Goal: Information Seeking & Learning: Find specific fact

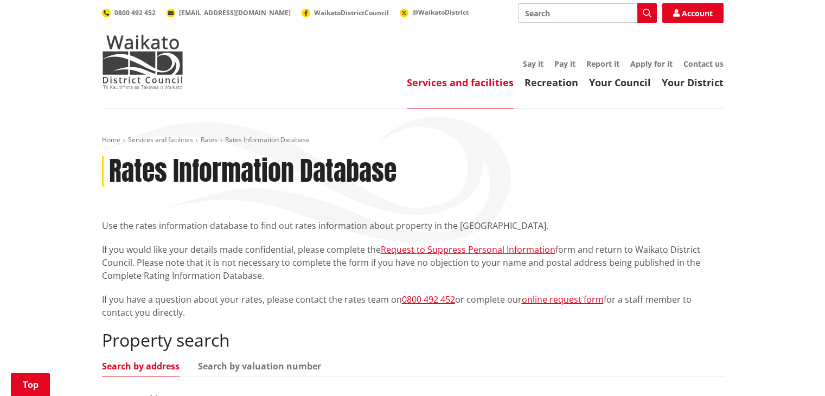
scroll to position [163, 0]
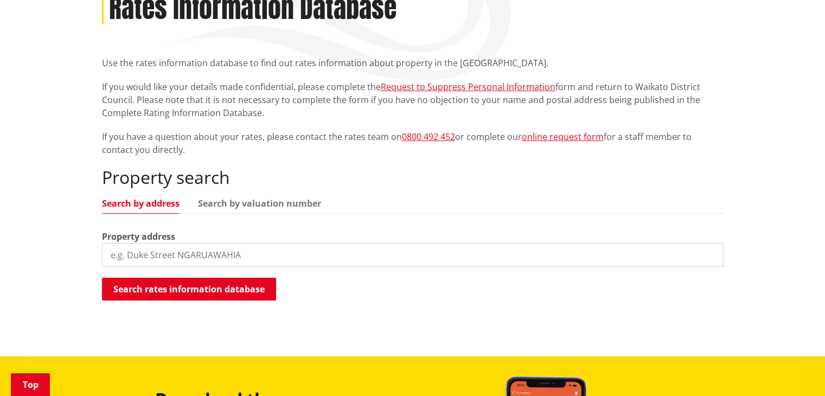
click at [137, 255] on input "search" at bounding box center [412, 255] width 621 height 24
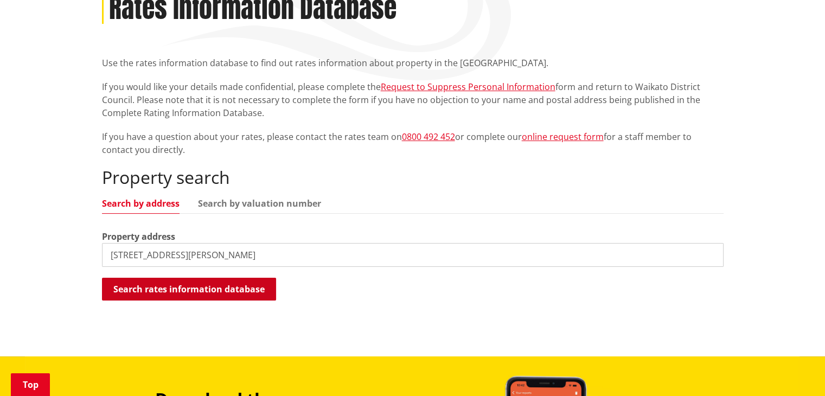
click at [235, 287] on button "Search rates information database" at bounding box center [189, 289] width 174 height 23
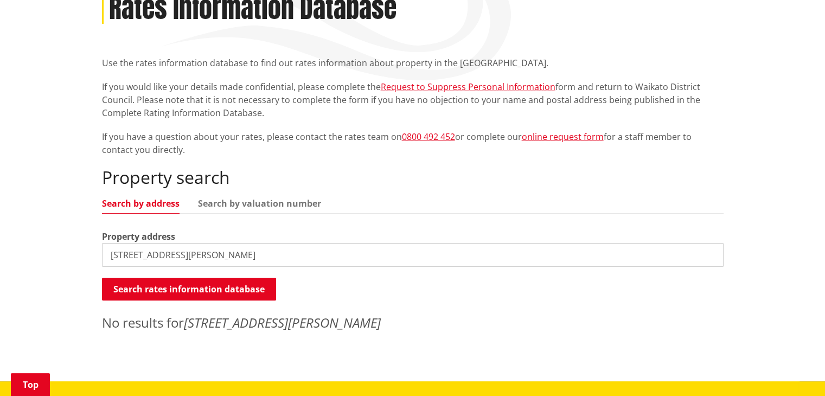
click at [113, 254] on input "4 De Velga Lane Pokeno" at bounding box center [412, 255] width 621 height 24
click at [176, 286] on button "Search rates information database" at bounding box center [189, 289] width 174 height 23
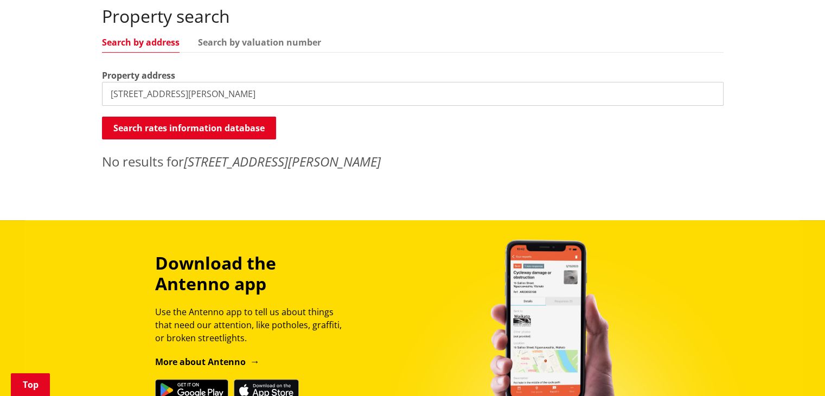
scroll to position [325, 0]
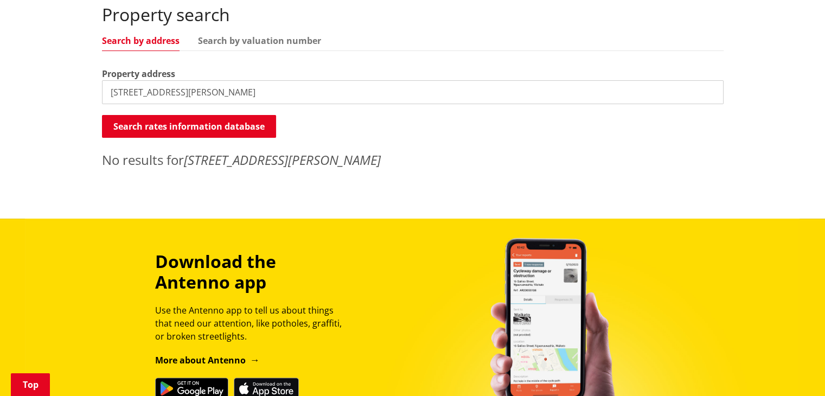
drag, startPoint x: 117, startPoint y: 91, endPoint x: 111, endPoint y: 91, distance: 6.5
click at [111, 91] on input "6 De Velga Lane Pokeno" at bounding box center [412, 92] width 621 height 24
type input "De Velga Lane Pokeno"
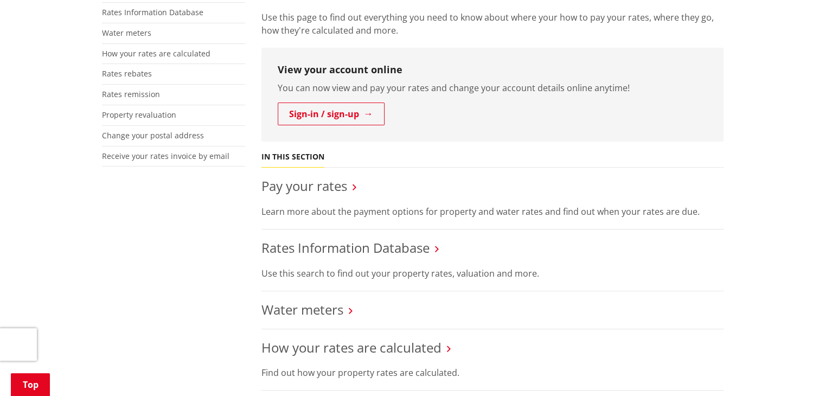
scroll to position [271, 0]
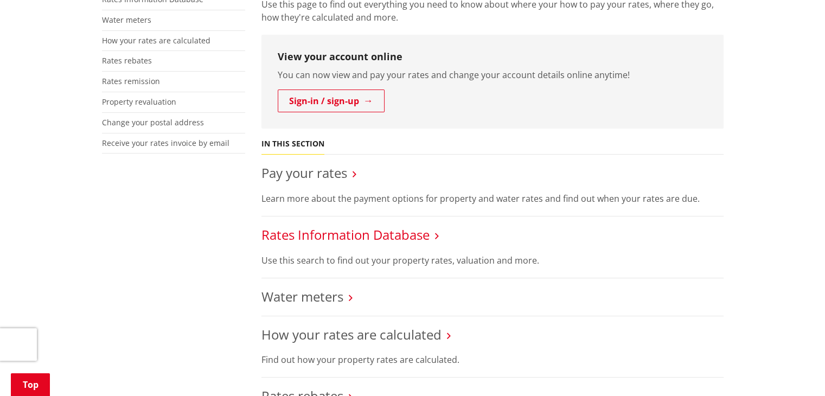
click at [400, 233] on link "Rates Information Database" at bounding box center [345, 235] width 168 height 18
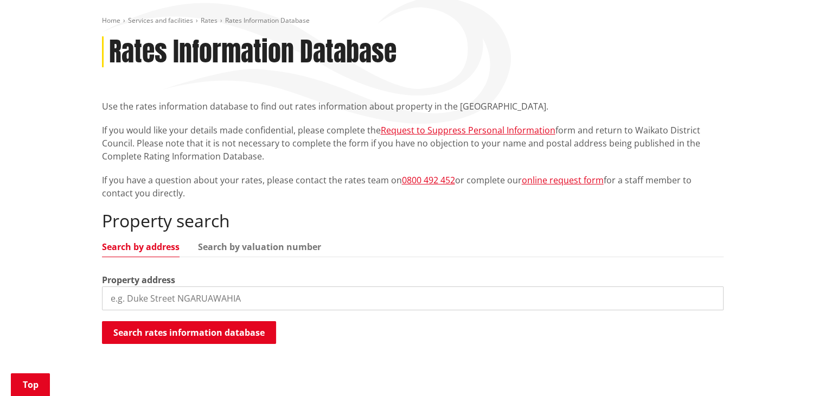
scroll to position [163, 0]
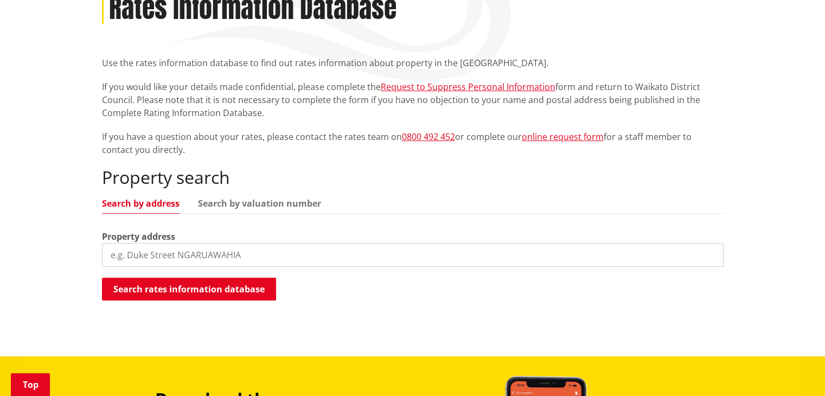
click at [134, 203] on link "Search by address" at bounding box center [141, 203] width 78 height 9
click at [120, 252] on input "search" at bounding box center [412, 255] width 621 height 24
paste input "4 De Velga Lane, Pokeno"
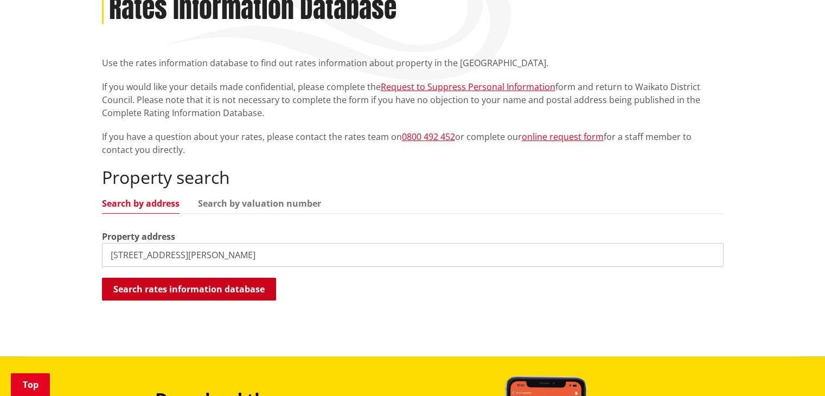
type input "4 De Velga Lane, Pokeno"
click at [180, 287] on button "Search rates information database" at bounding box center [189, 289] width 174 height 23
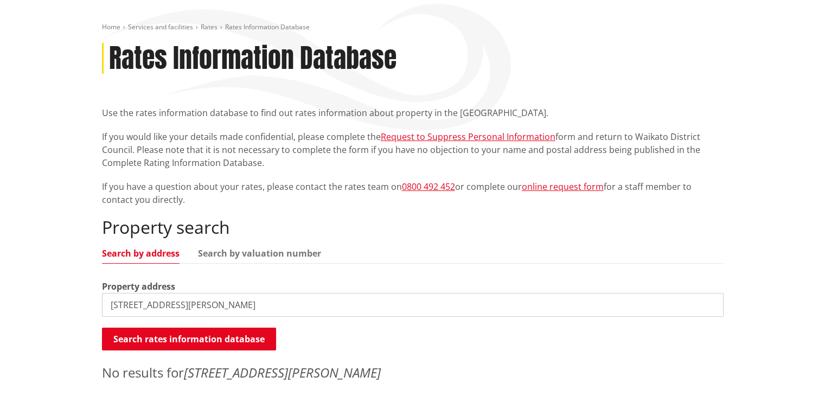
scroll to position [108, 0]
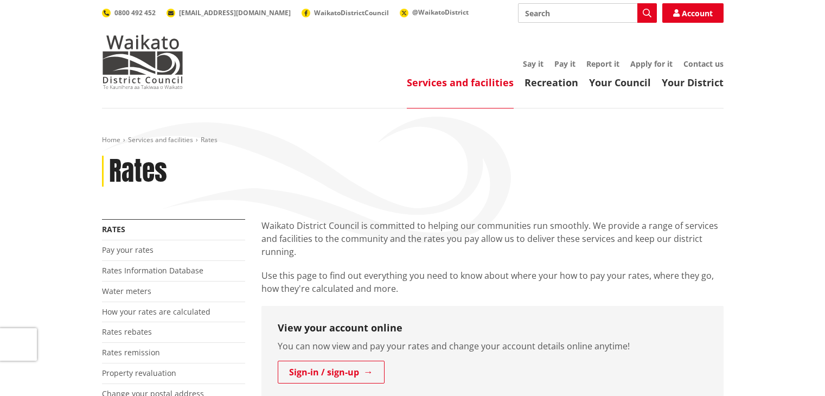
scroll to position [271, 0]
